Goal: Task Accomplishment & Management: Use online tool/utility

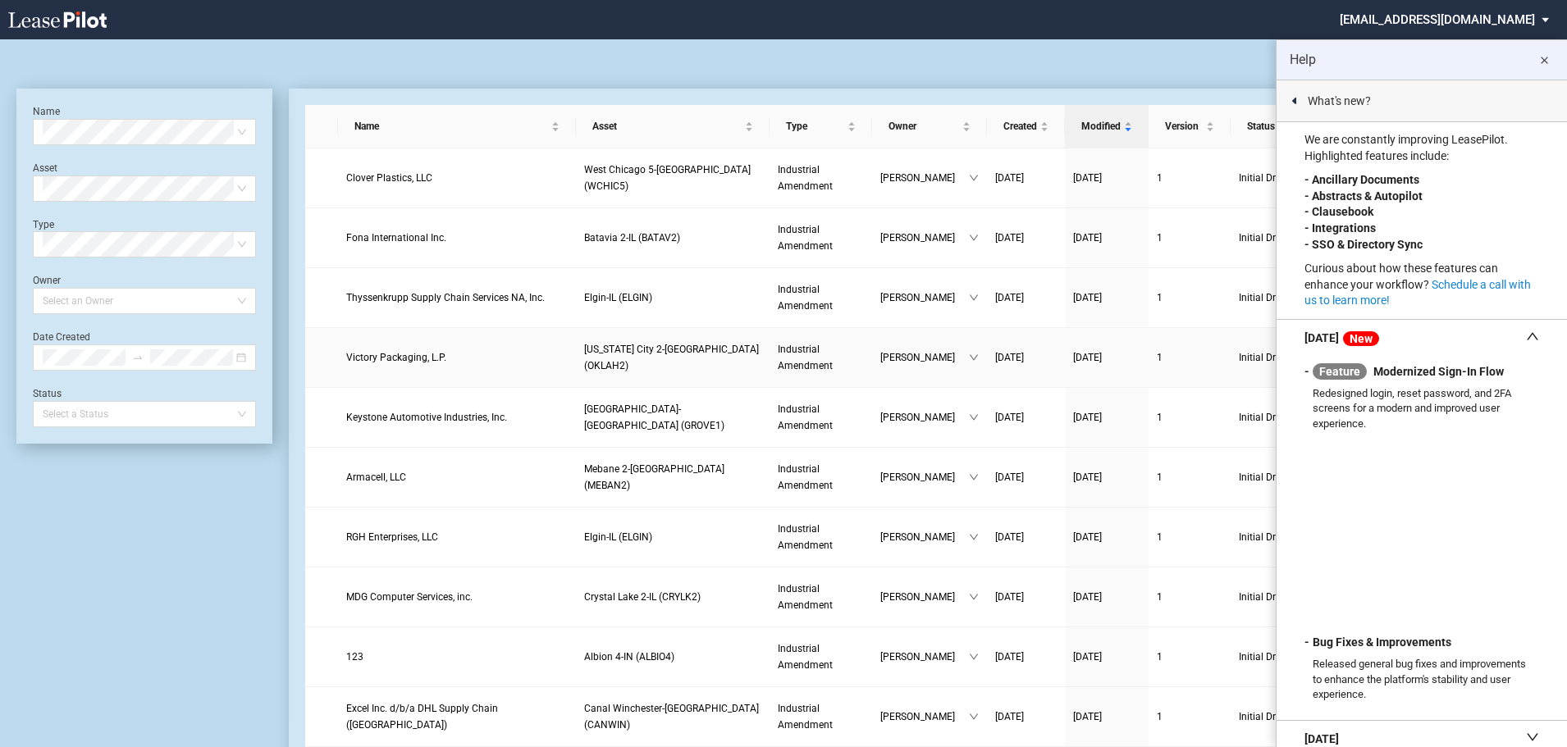
click at [450, 347] on td "Victory Packaging, L.P." at bounding box center [457, 358] width 239 height 60
click at [1549, 49] on button "close" at bounding box center [1543, 59] width 33 height 33
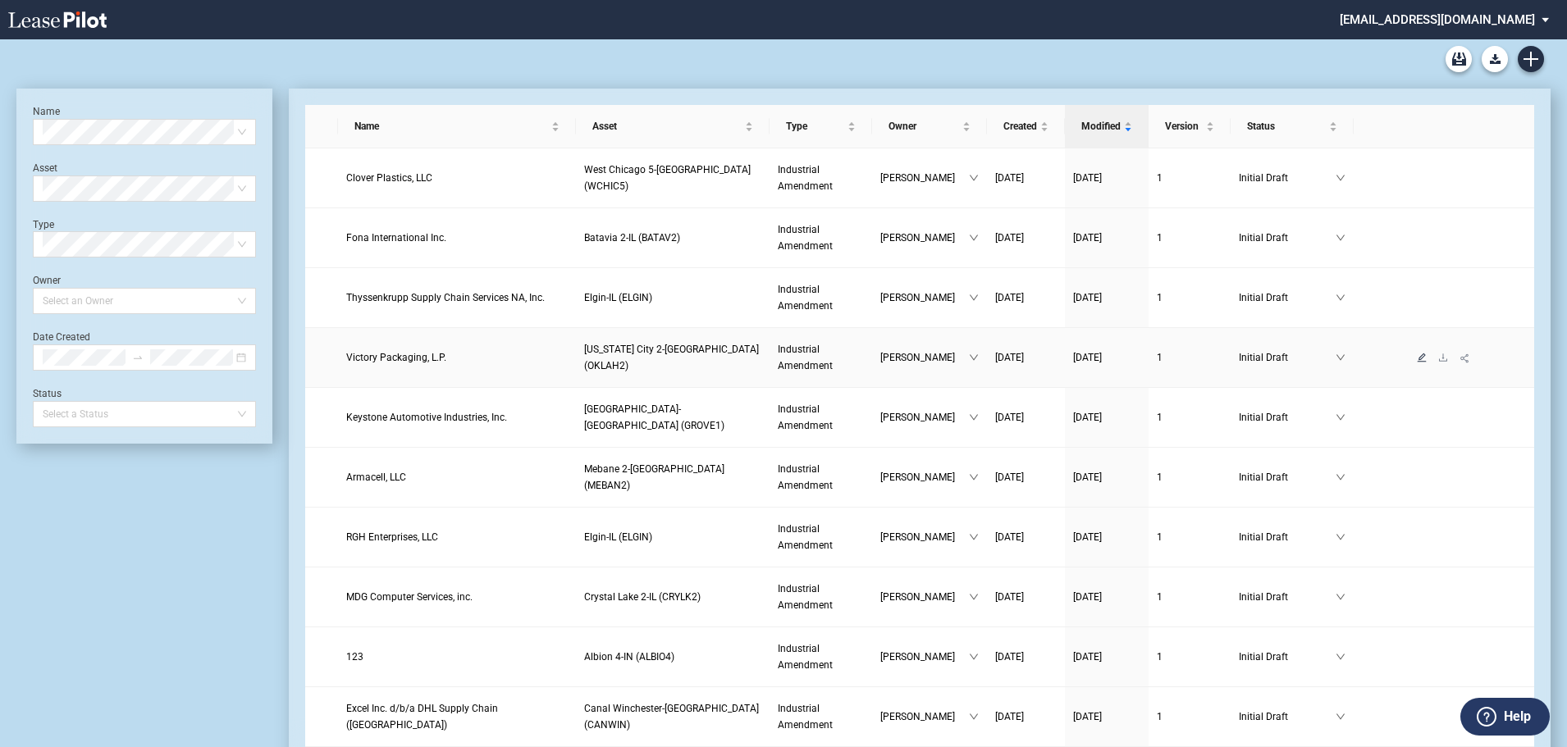
click at [1417, 356] on icon "edit" at bounding box center [1422, 358] width 10 height 10
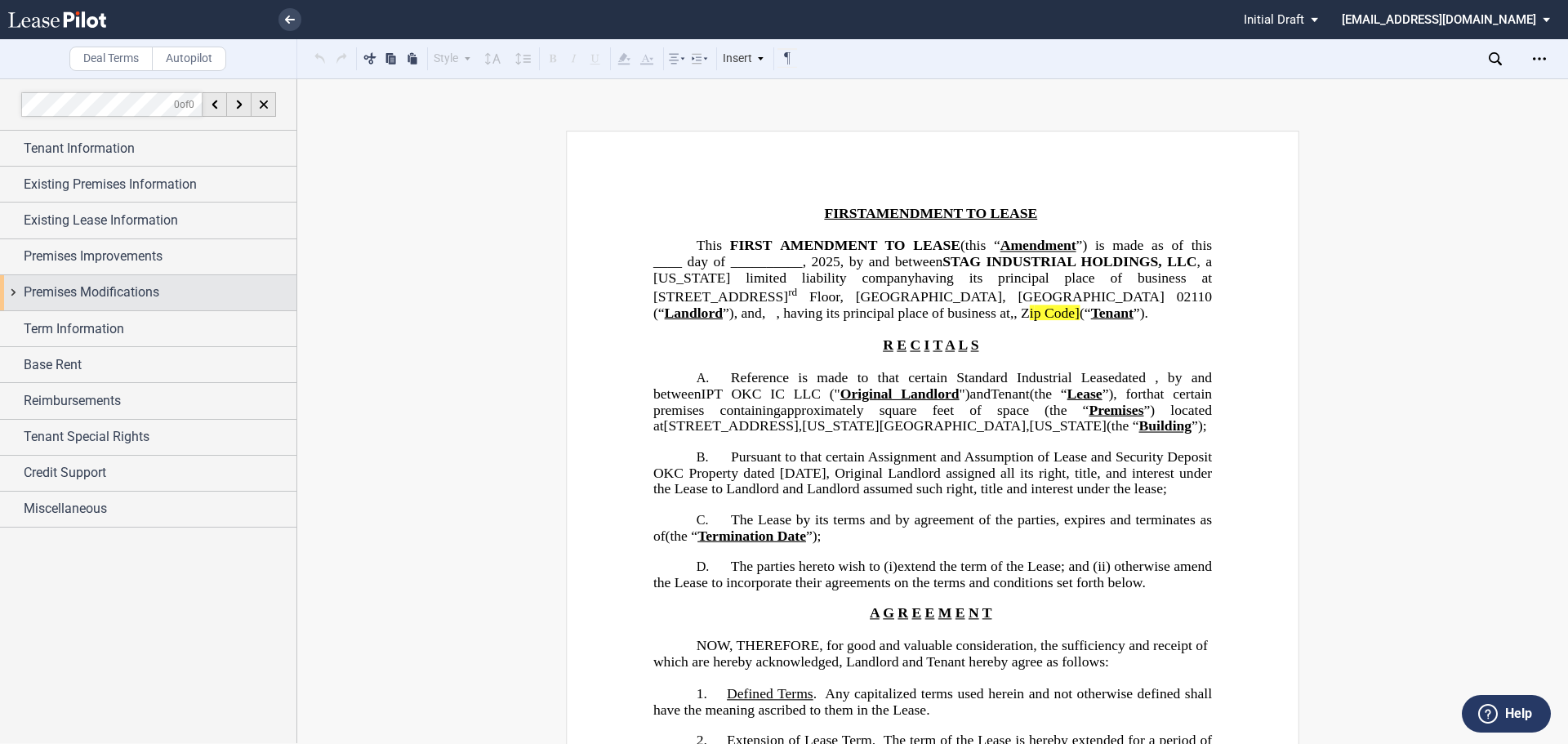
click at [154, 282] on div "Premises Modifications" at bounding box center [148, 292] width 297 height 35
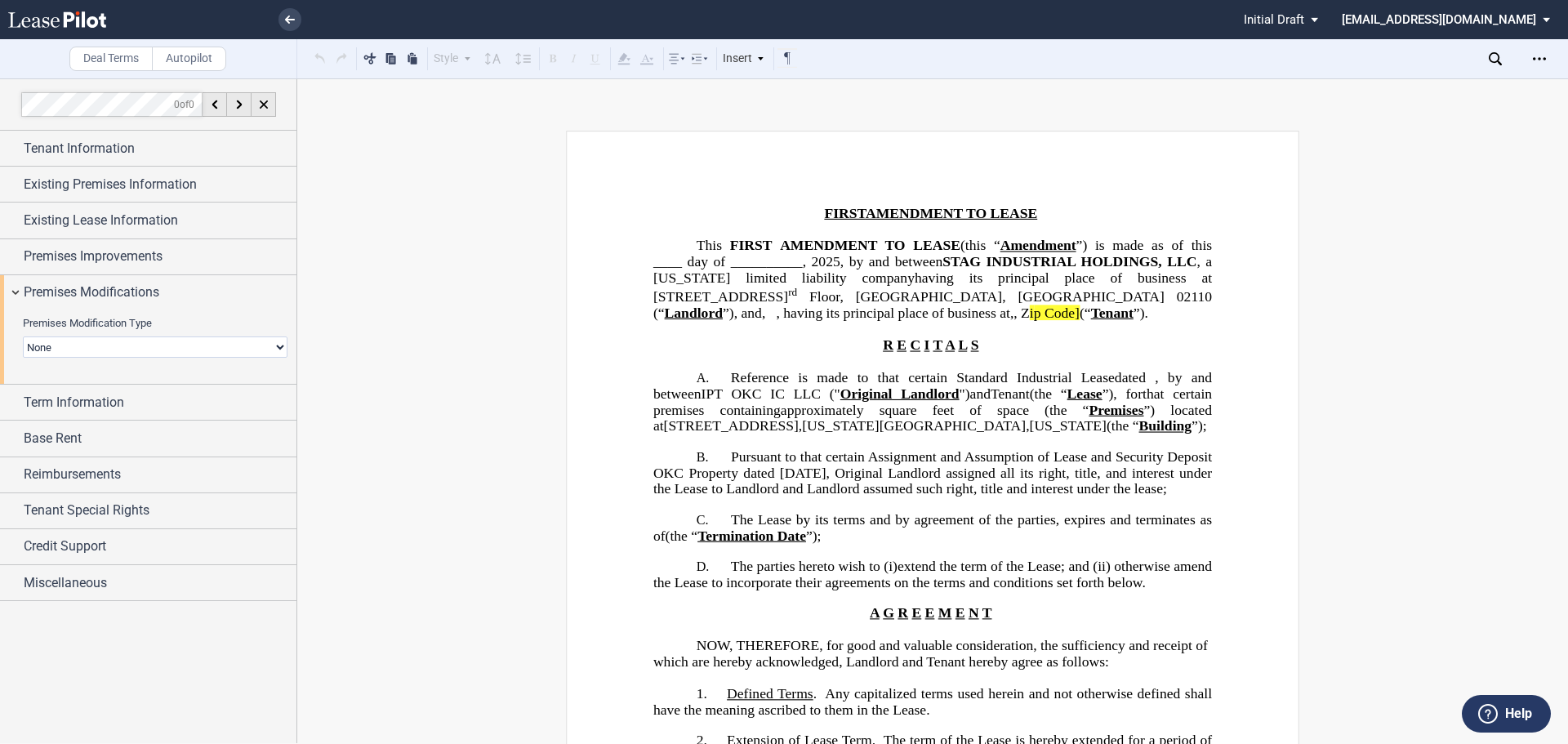
click at [182, 339] on select "None Expansion Reduction Termination" at bounding box center [155, 347] width 265 height 21
click at [163, 267] on div "Premises Improvements" at bounding box center [148, 256] width 297 height 35
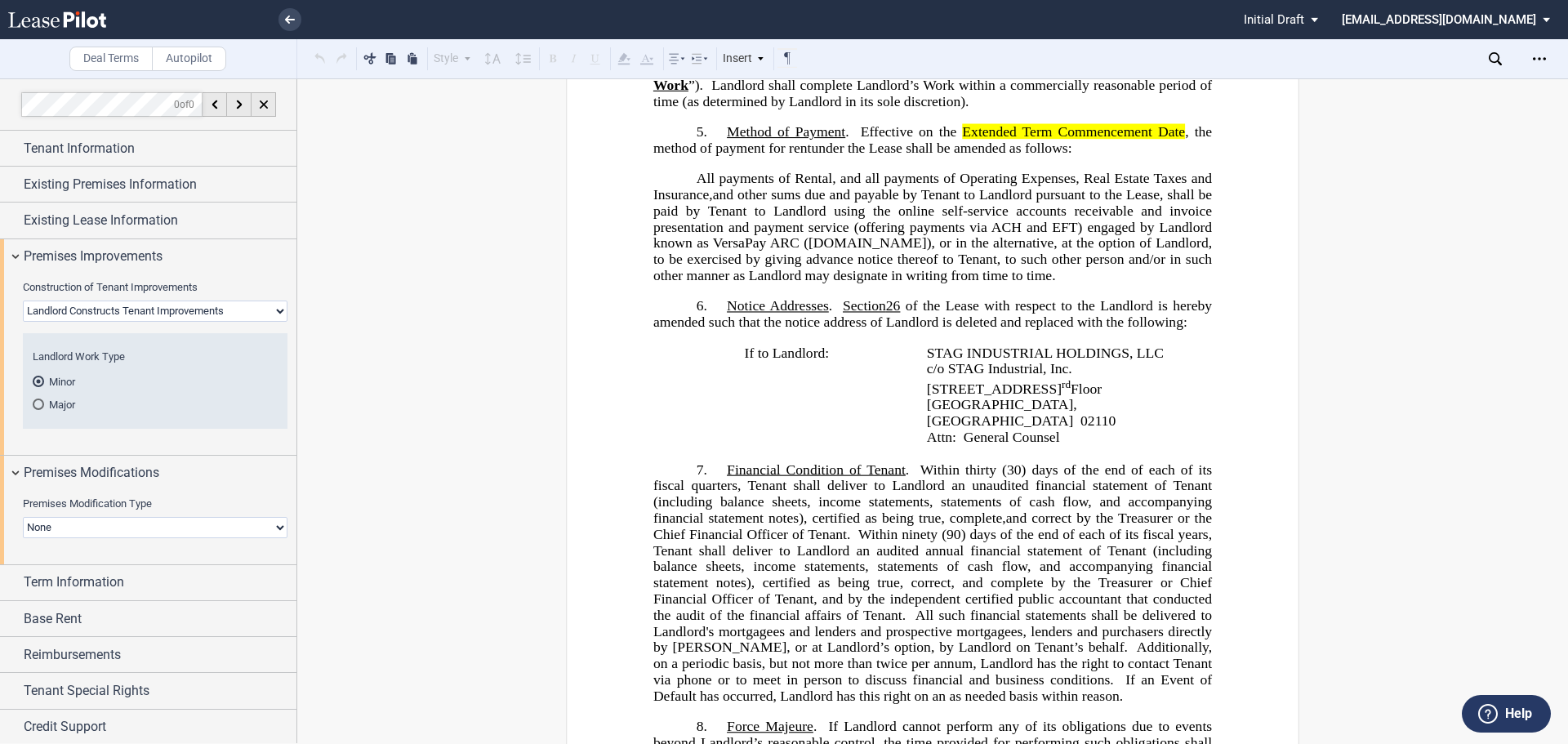
scroll to position [898, 0]
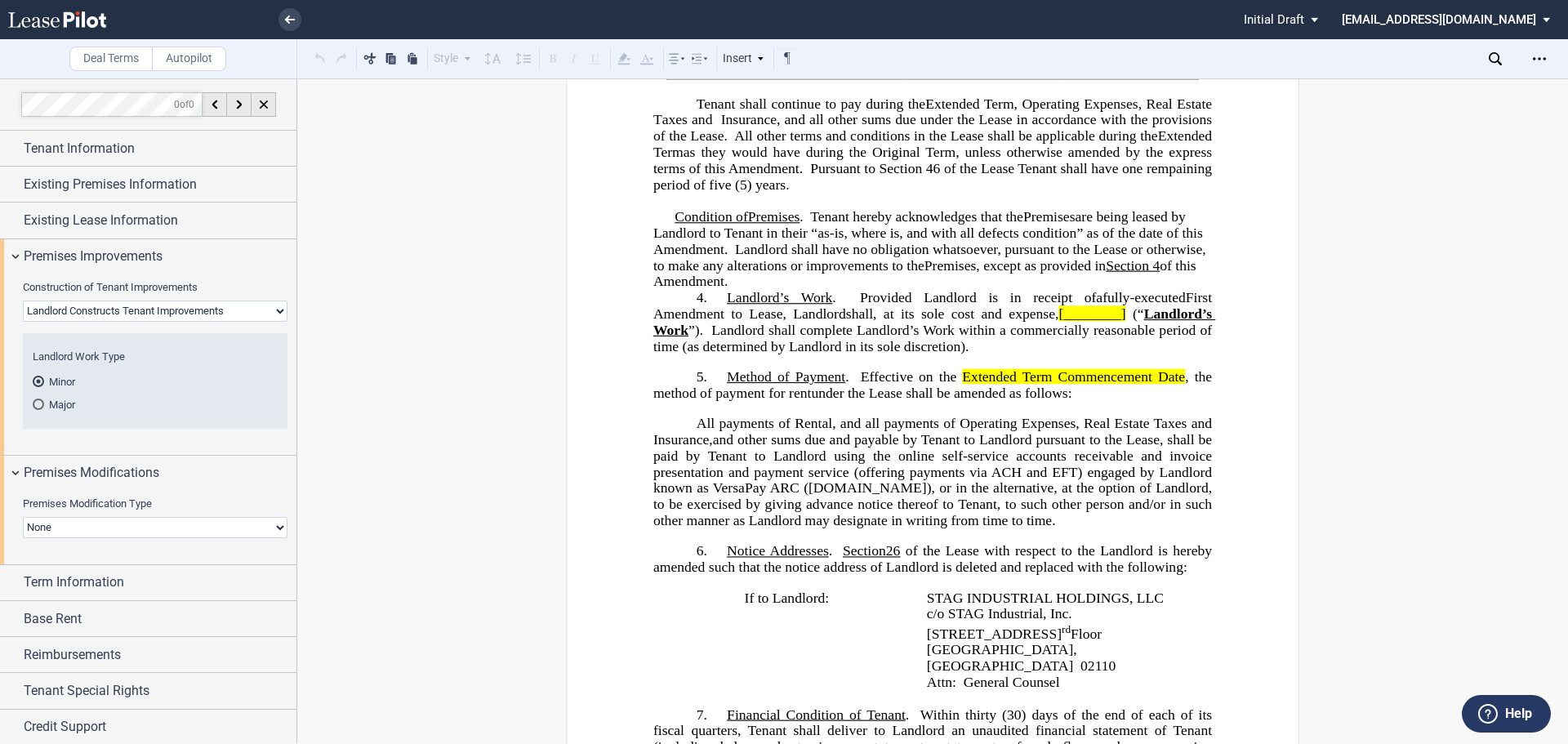
click at [66, 409] on md-radio-button "Major" at bounding box center [155, 404] width 245 height 15
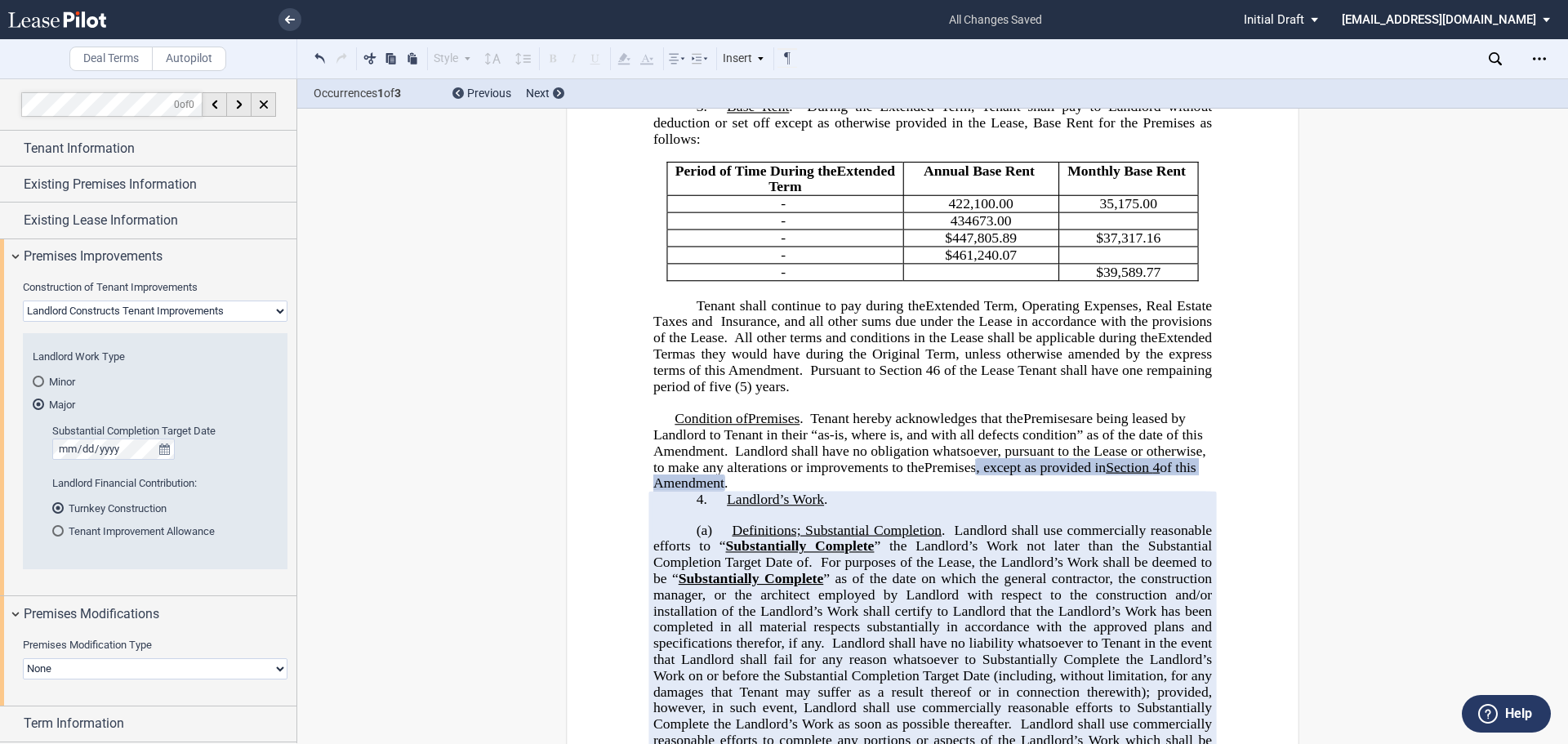
scroll to position [735, 0]
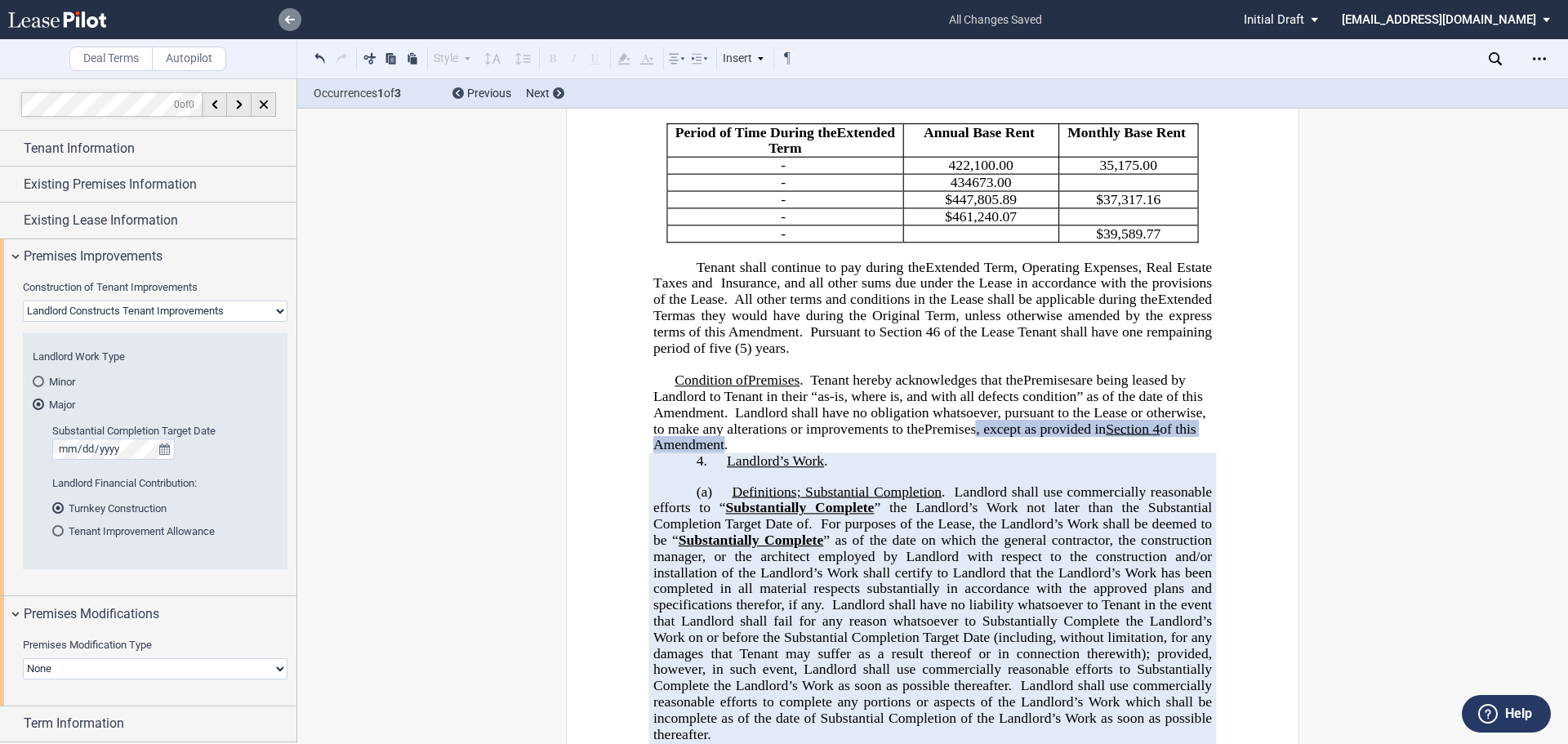
click at [288, 17] on use at bounding box center [290, 20] width 10 height 8
